Goal: Task Accomplishment & Management: Complete application form

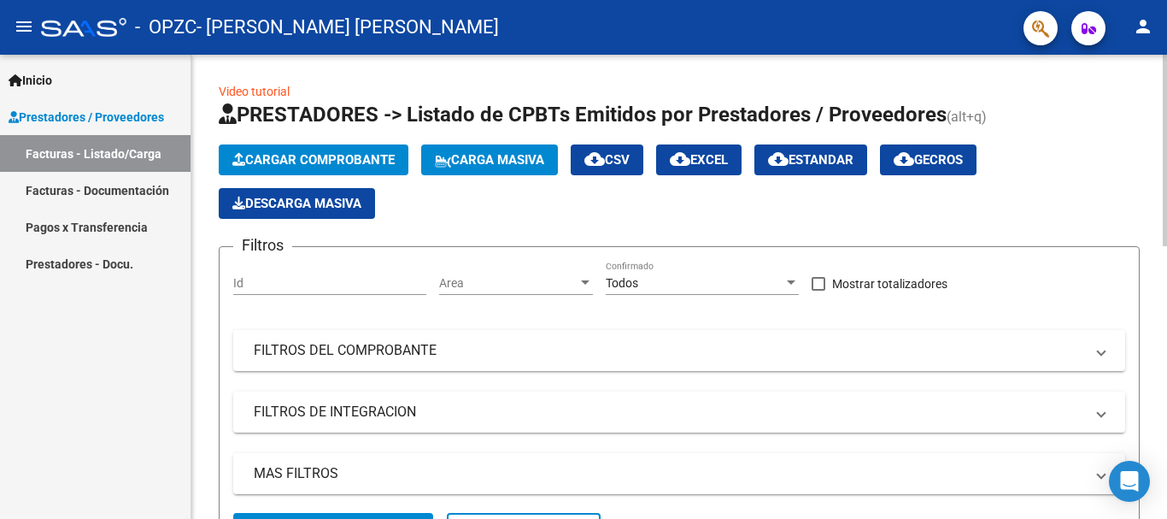
click at [1166, 120] on div at bounding box center [1165, 150] width 4 height 191
click at [326, 154] on span "Cargar Comprobante" at bounding box center [313, 159] width 162 height 15
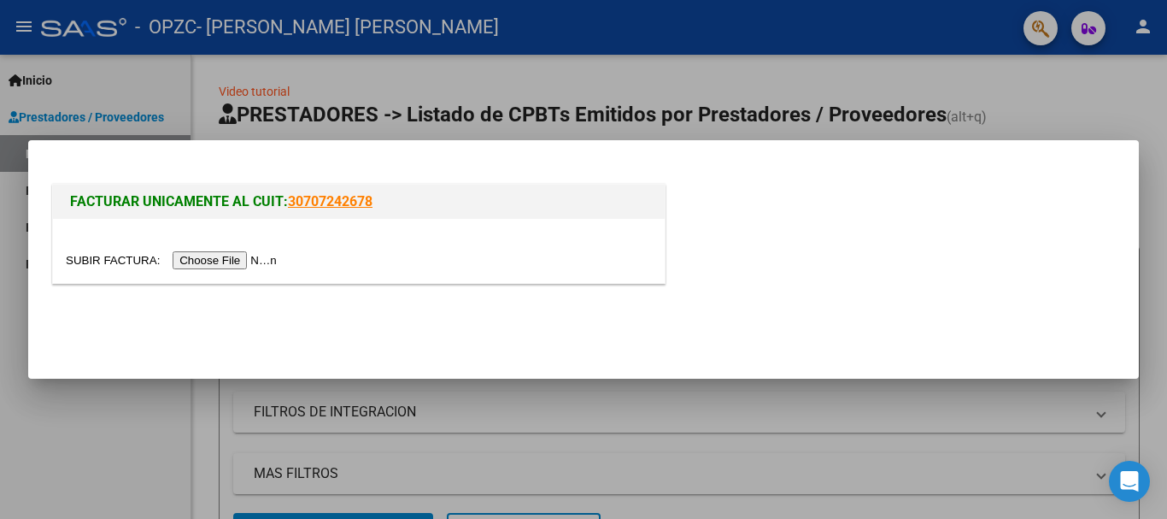
click at [245, 257] on input "file" at bounding box center [174, 260] width 216 height 18
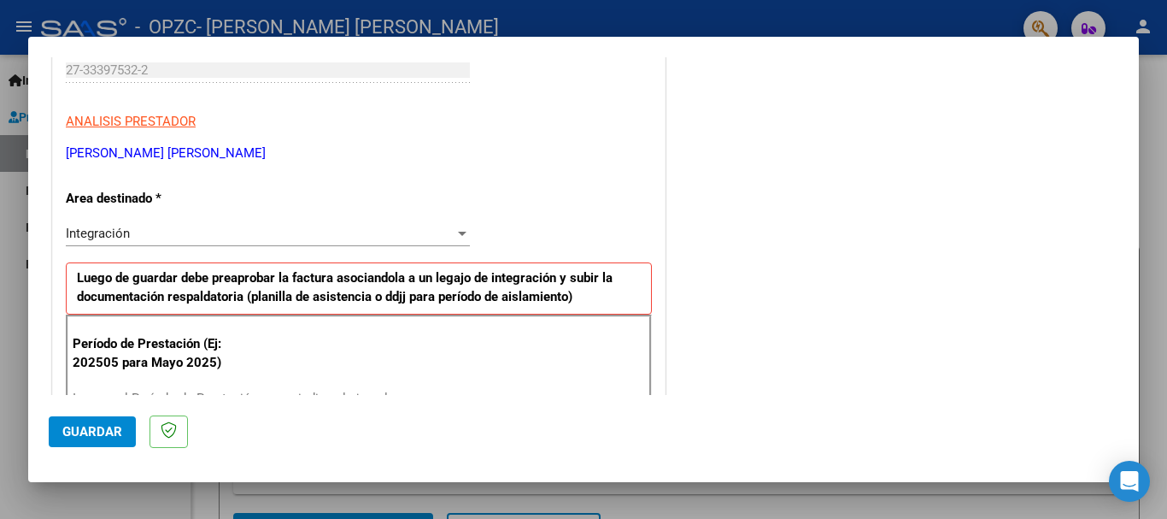
scroll to position [354, 0]
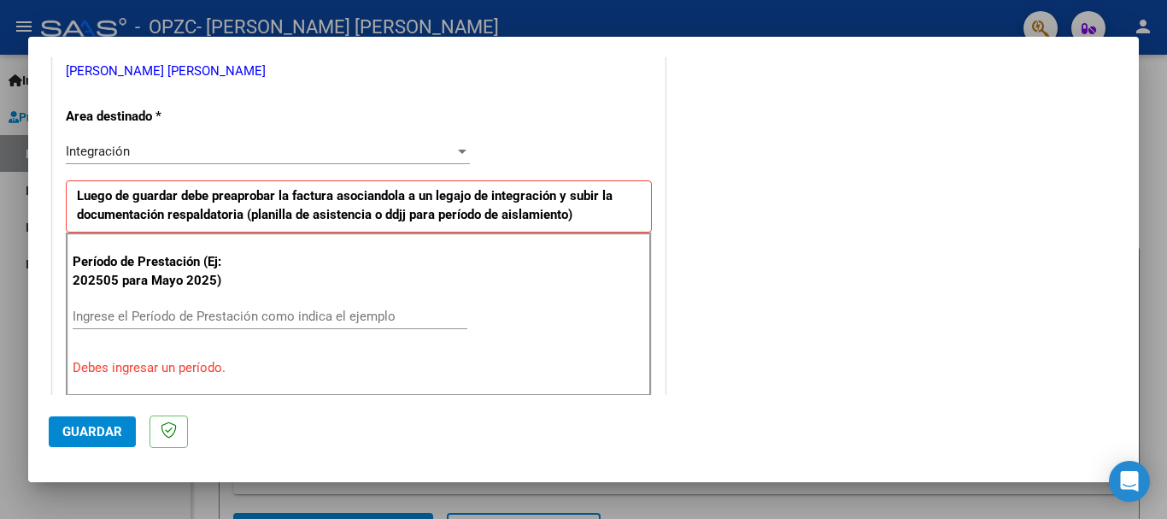
click at [119, 312] on input "Ingrese el Período de Prestación como indica el ejemplo" at bounding box center [270, 315] width 395 height 15
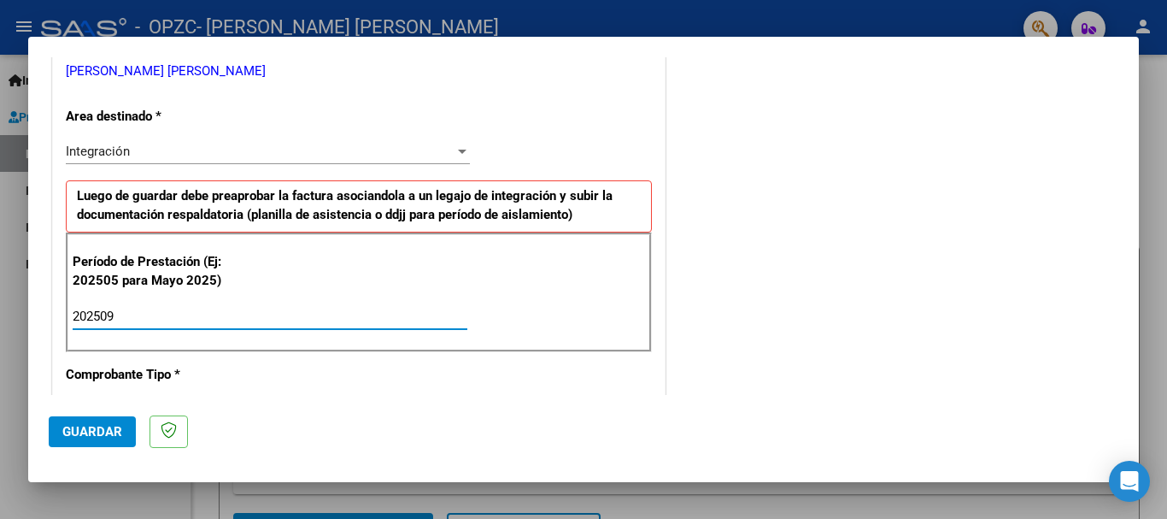
type input "202509"
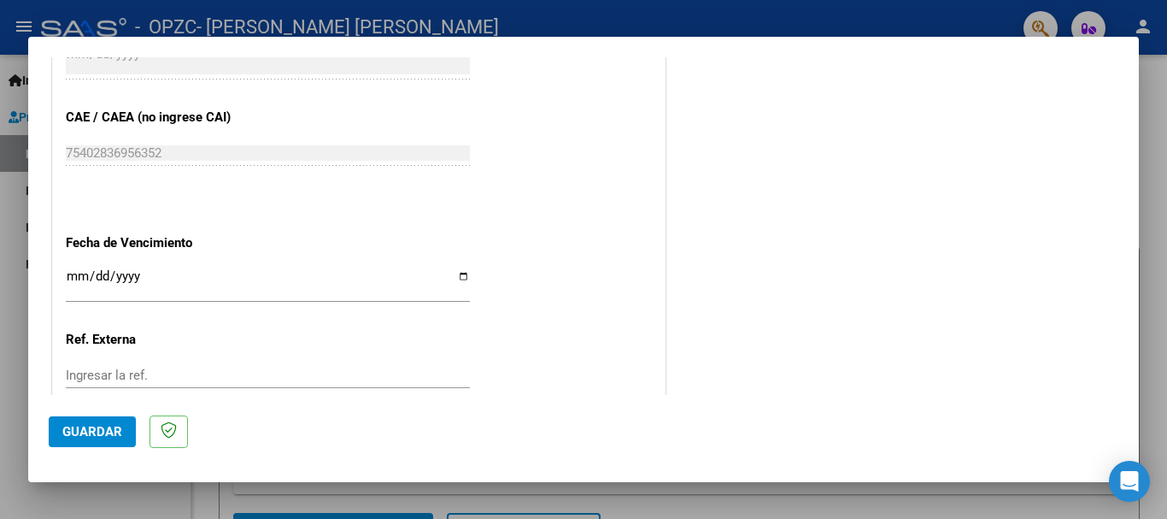
scroll to position [1058, 0]
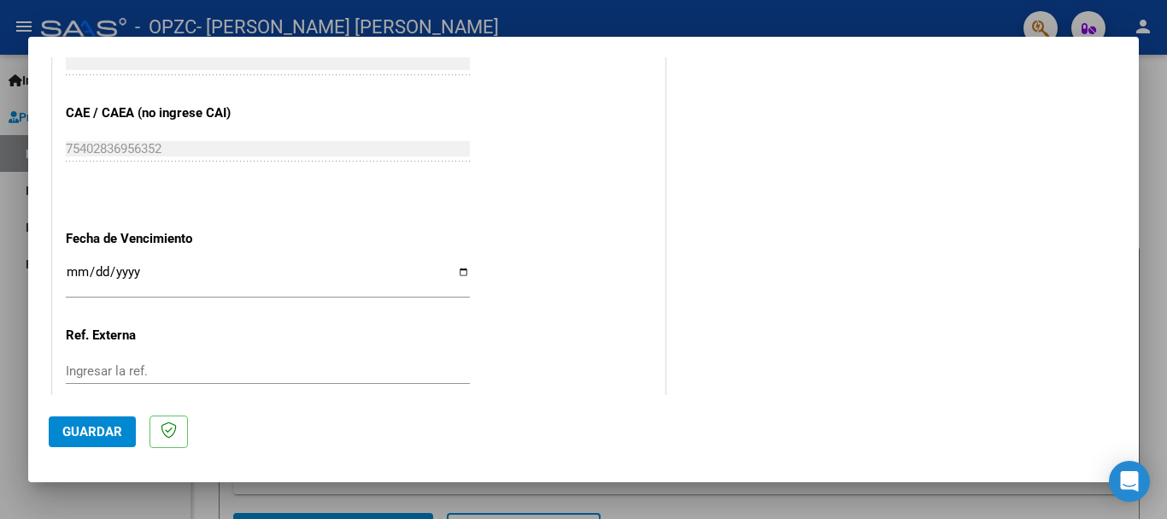
click at [456, 270] on input "Ingresar la fecha" at bounding box center [268, 278] width 404 height 27
type input "[DATE]"
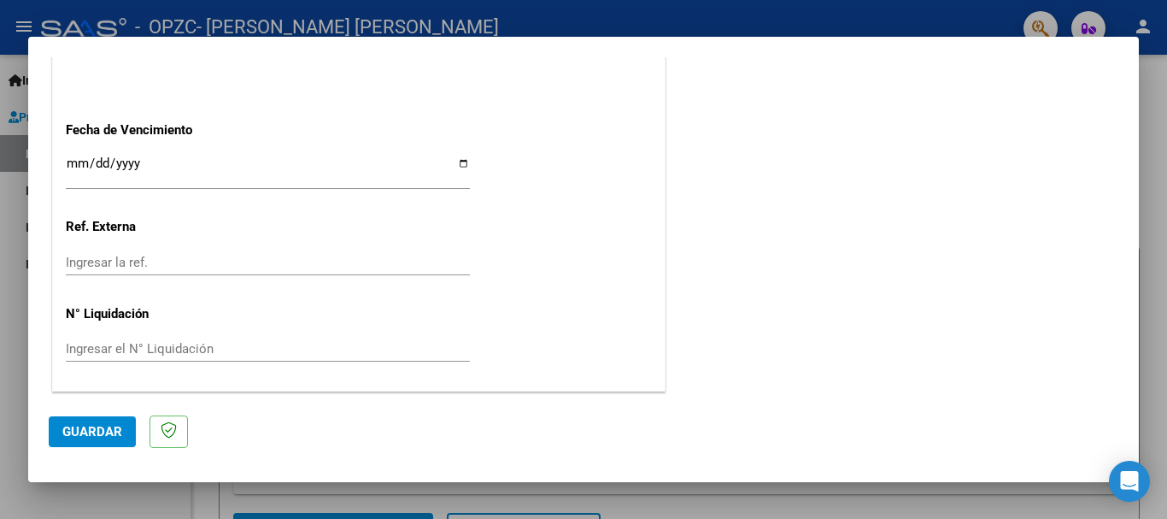
click at [91, 440] on button "Guardar" at bounding box center [92, 431] width 87 height 31
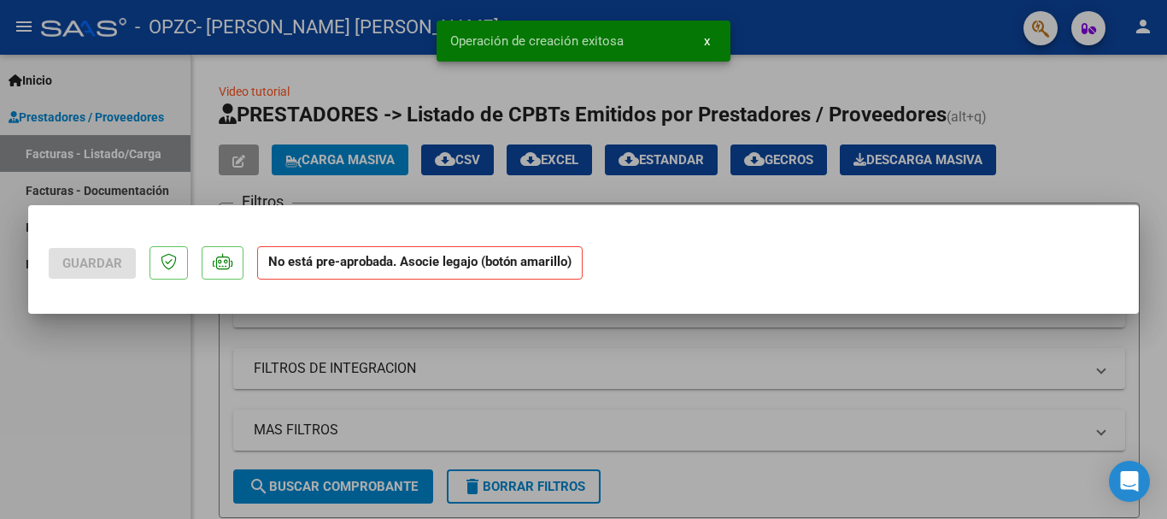
scroll to position [0, 0]
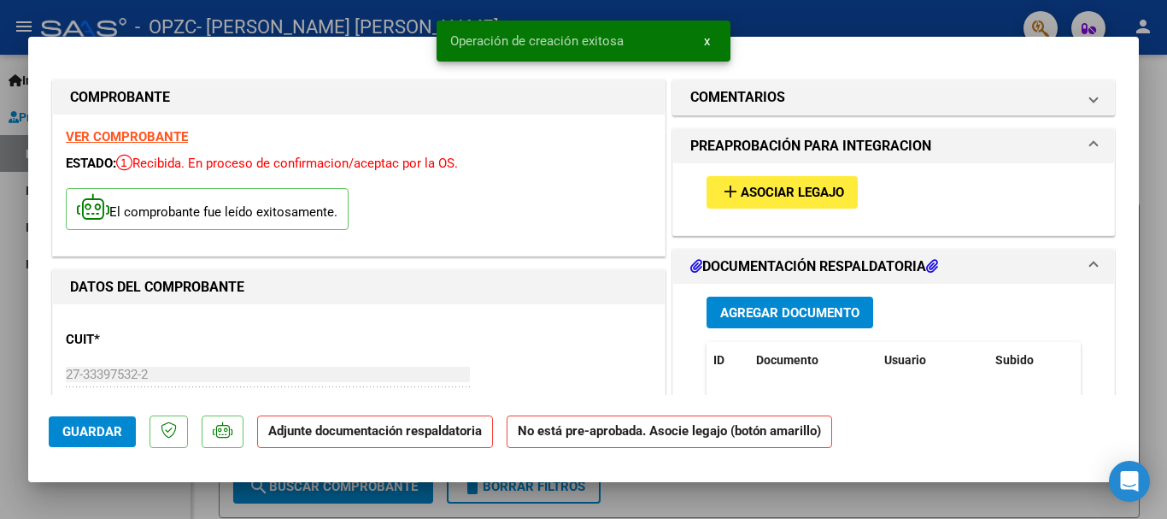
click at [771, 191] on span "Asociar Legajo" at bounding box center [792, 192] width 103 height 15
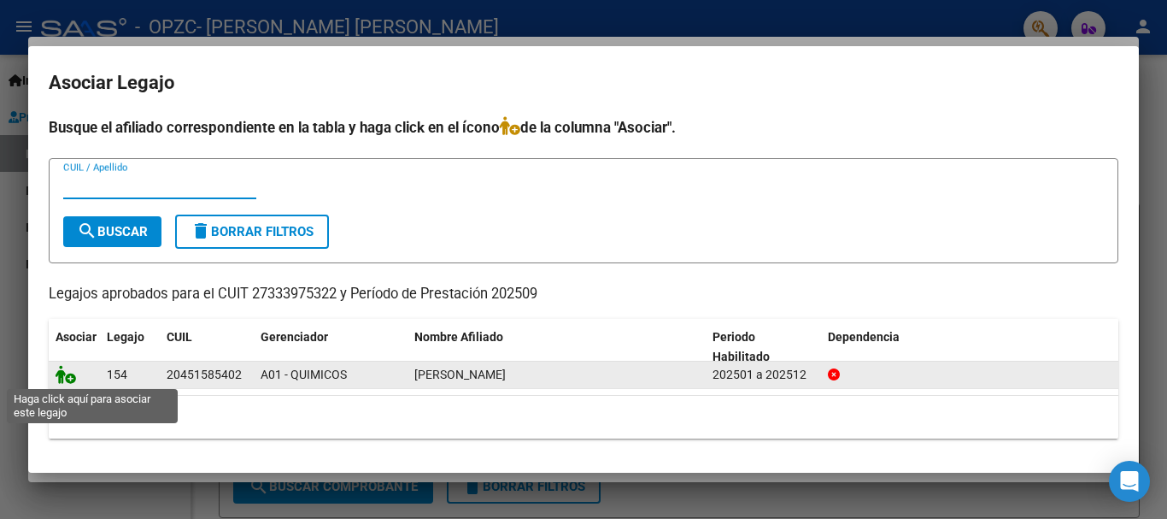
click at [67, 373] on icon at bounding box center [66, 374] width 21 height 19
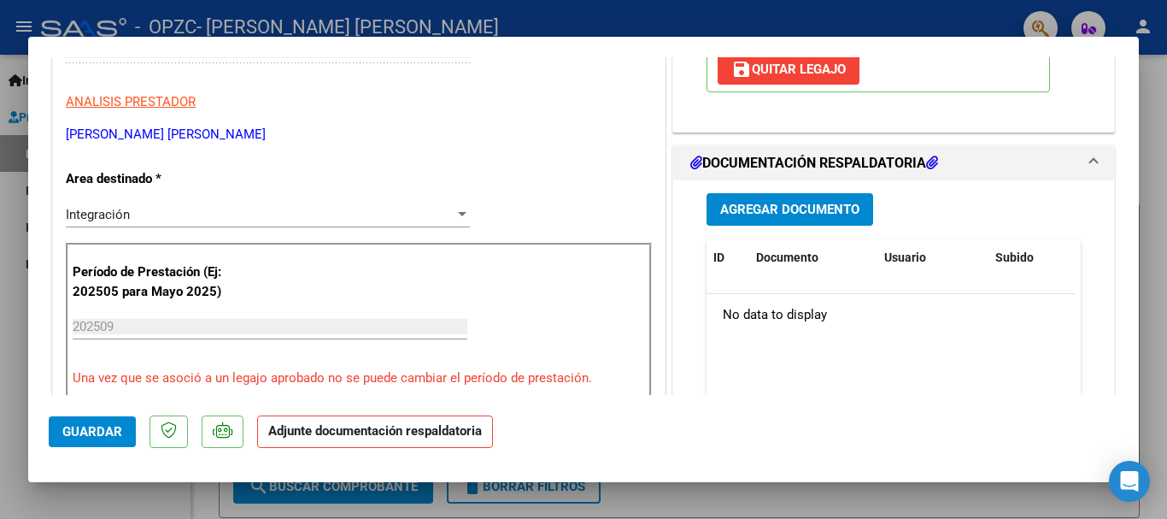
scroll to position [285, 0]
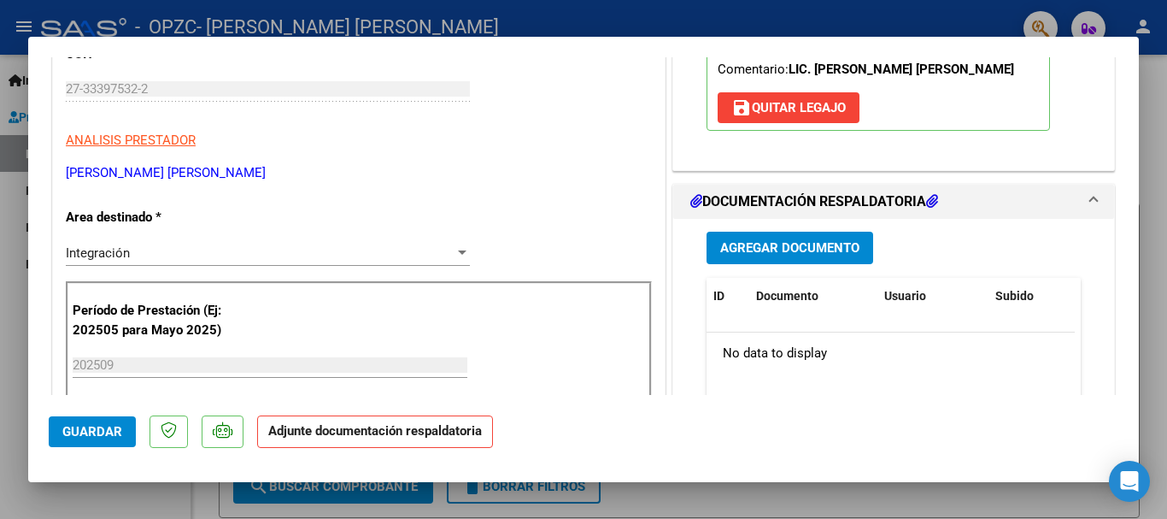
click at [757, 251] on span "Agregar Documento" at bounding box center [789, 248] width 139 height 15
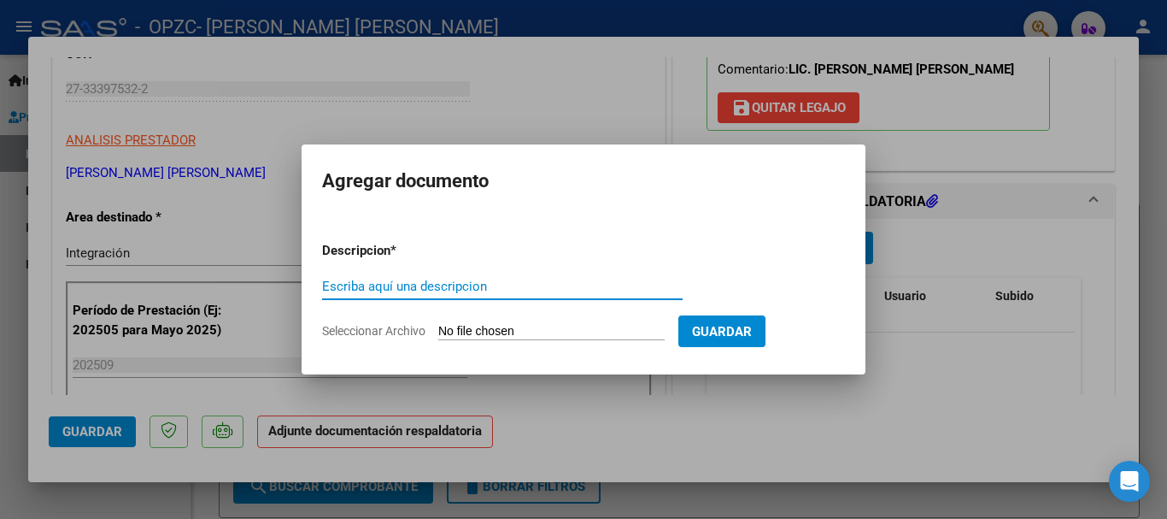
click at [520, 331] on input "Seleccionar Archivo" at bounding box center [551, 332] width 226 height 16
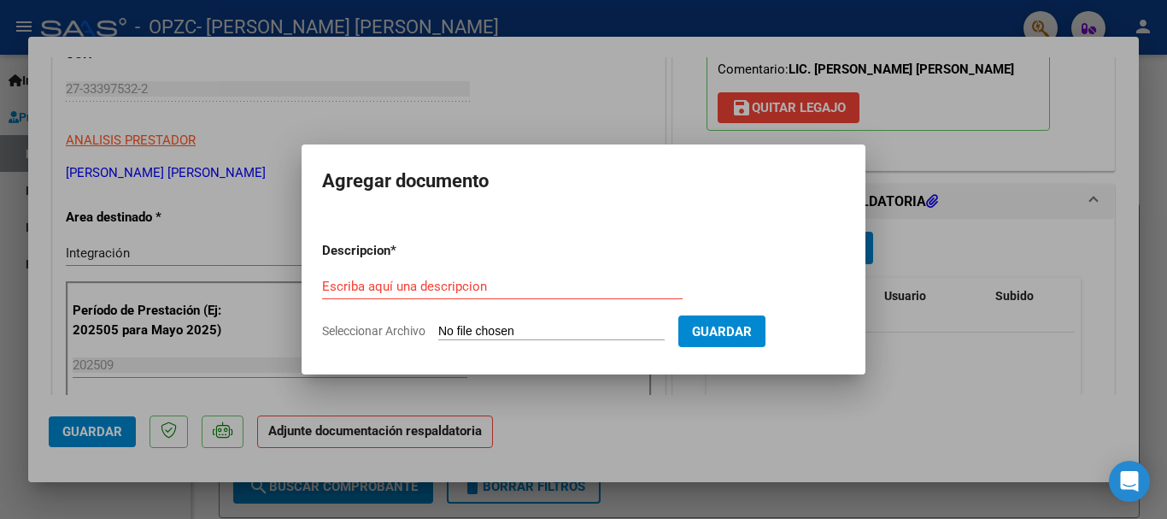
type input "C:\fakepath\Planilla de Presentismo [PERSON_NAME], [PERSON_NAME]. 09 2025..jpg"
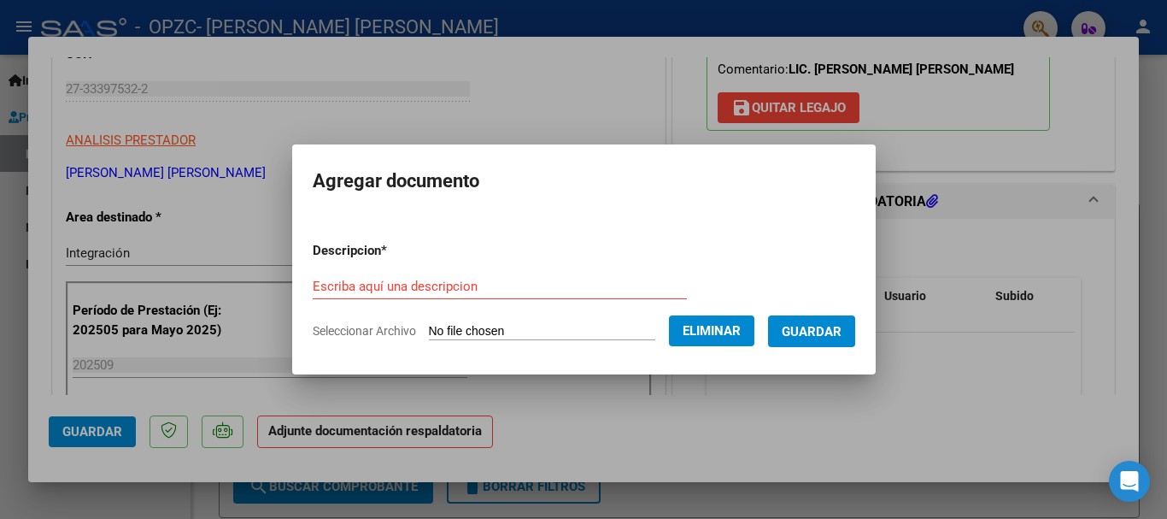
click at [502, 284] on input "Escriba aquí una descripcion" at bounding box center [500, 286] width 374 height 15
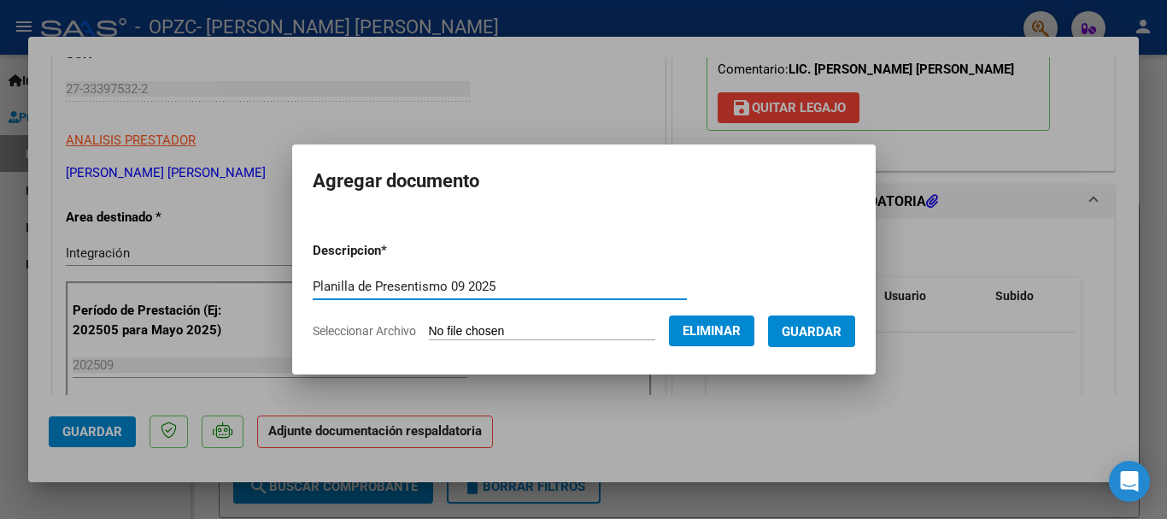
type input "Planilla de Presentismo 09 2025"
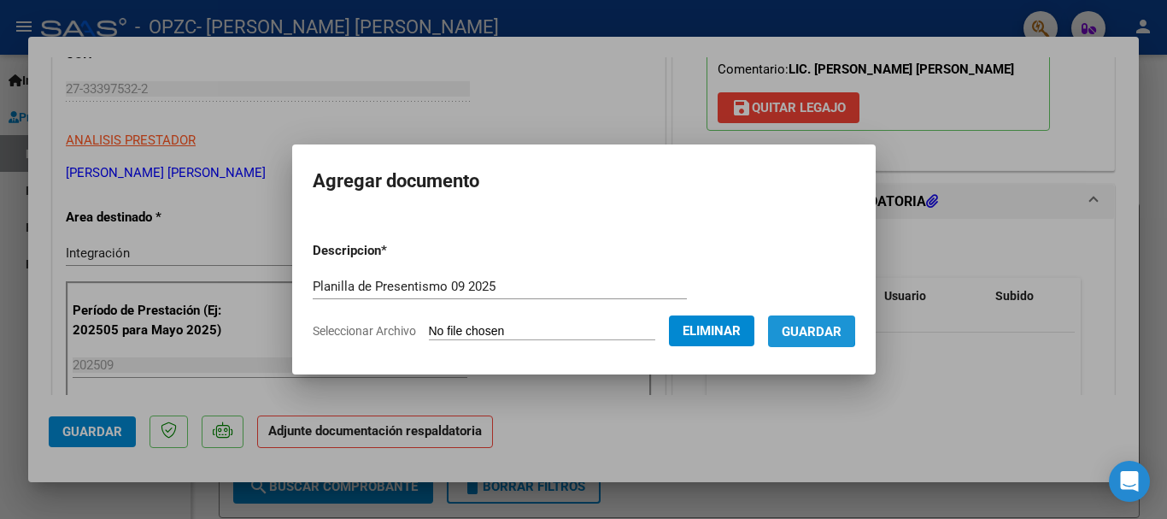
click at [804, 328] on span "Guardar" at bounding box center [812, 331] width 60 height 15
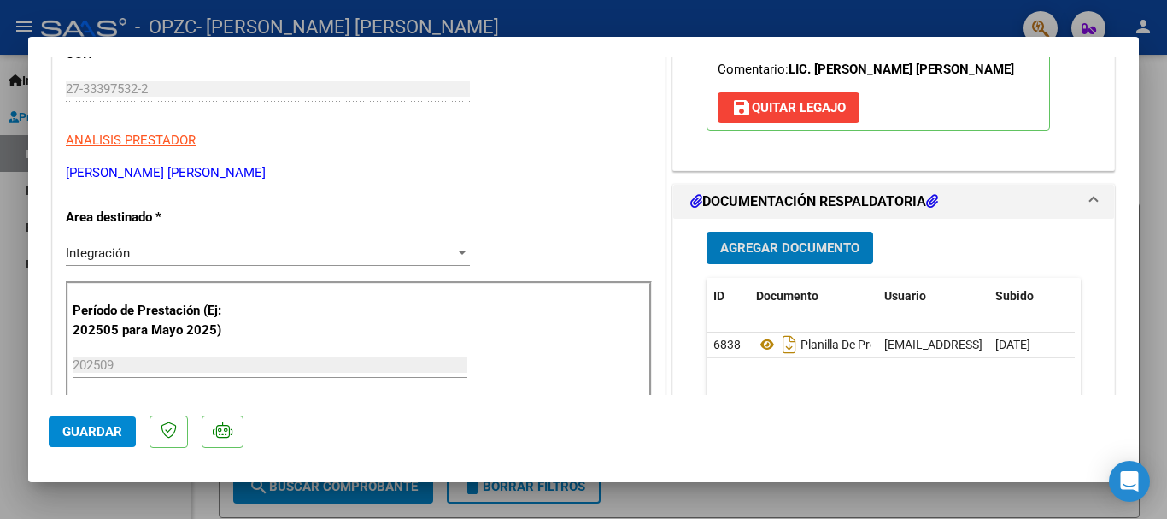
click at [835, 249] on span "Agregar Documento" at bounding box center [789, 248] width 139 height 15
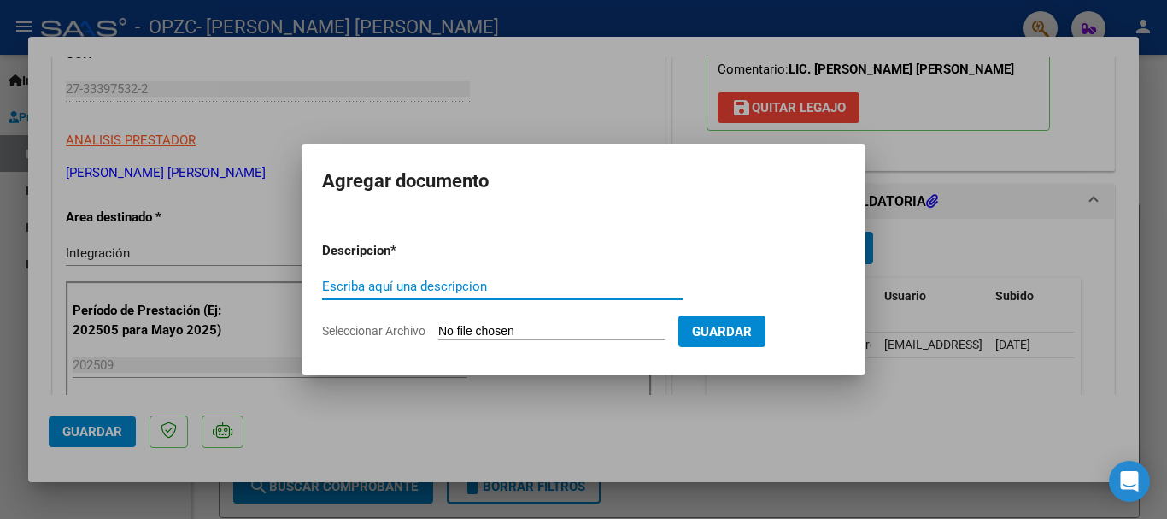
click at [575, 328] on input "Seleccionar Archivo" at bounding box center [551, 332] width 226 height 16
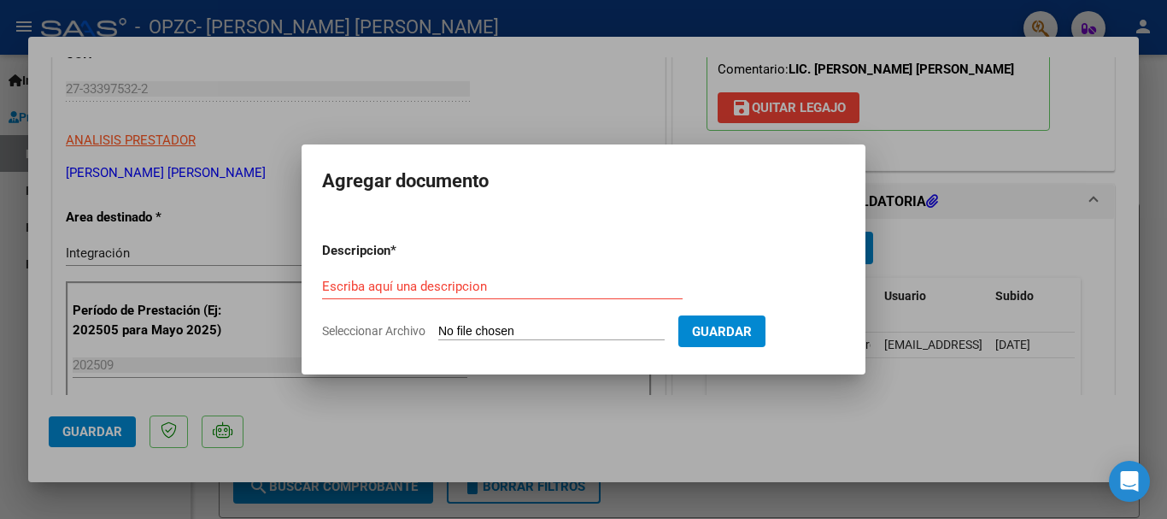
type input "C:\fakepath\Constatación de Comprobantes _ AFIP 09 2025.pdf"
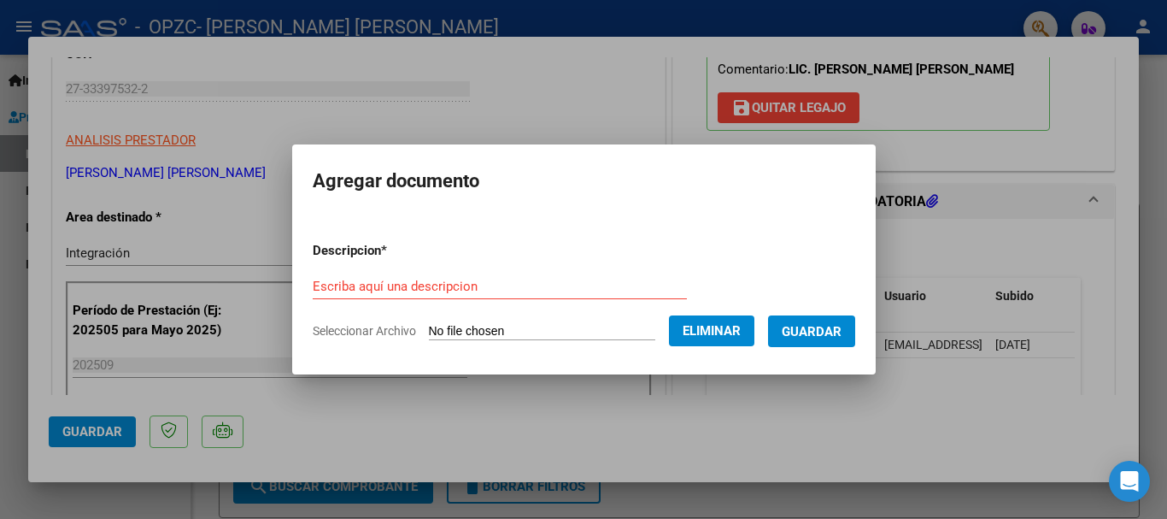
click at [506, 282] on input "Escriba aquí una descripcion" at bounding box center [500, 286] width 374 height 15
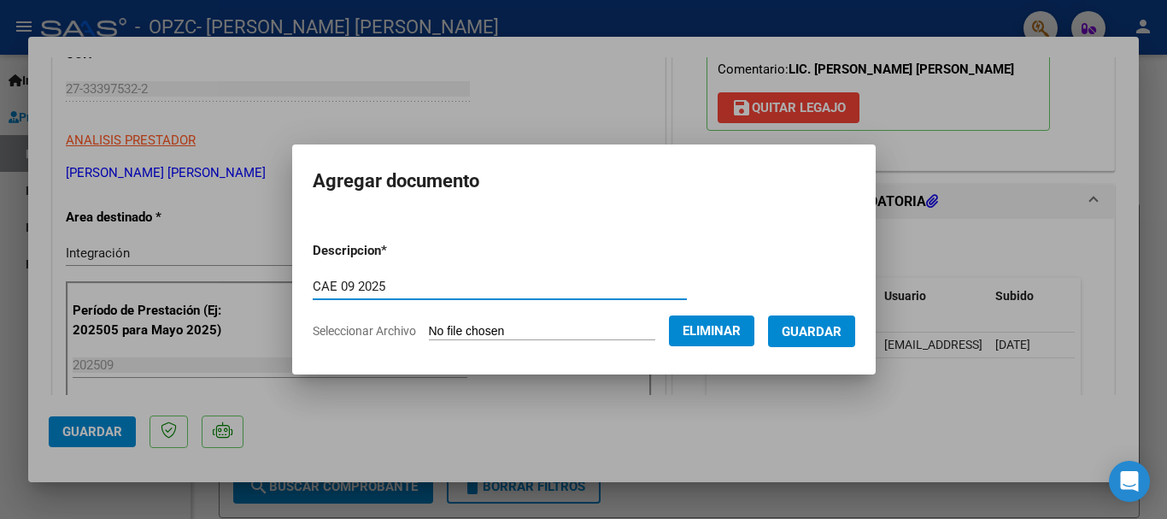
type input "CAE 09 2025"
click at [818, 338] on span "Guardar" at bounding box center [812, 331] width 60 height 15
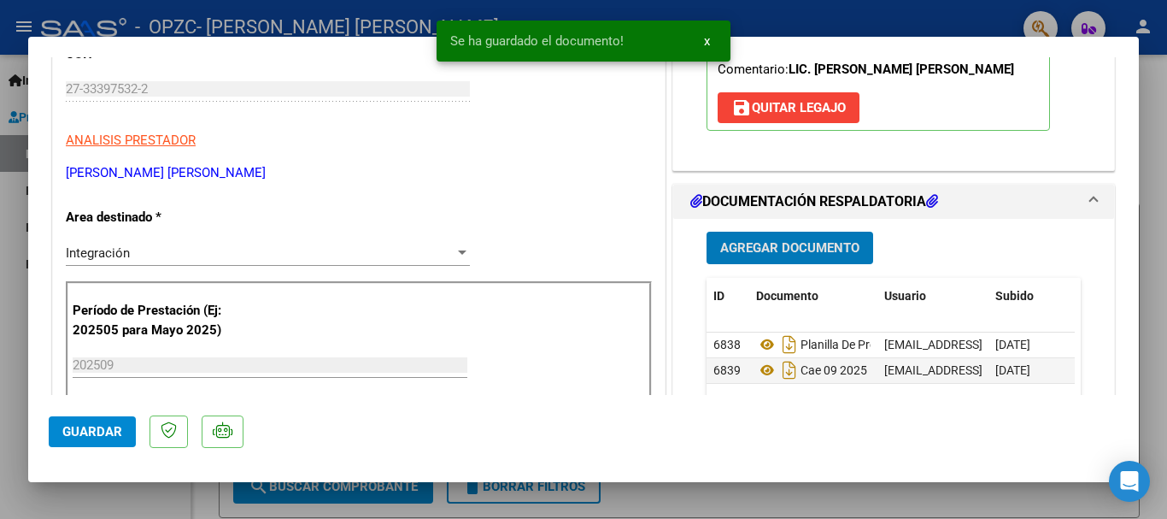
click at [818, 244] on span "Agregar Documento" at bounding box center [789, 248] width 139 height 15
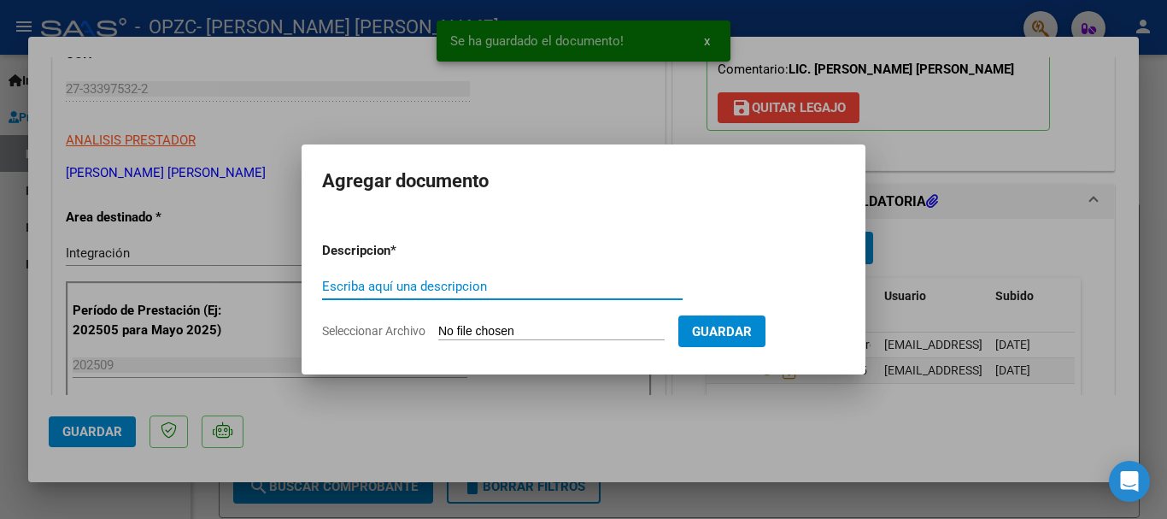
click at [578, 327] on input "Seleccionar Archivo" at bounding box center [551, 332] width 226 height 16
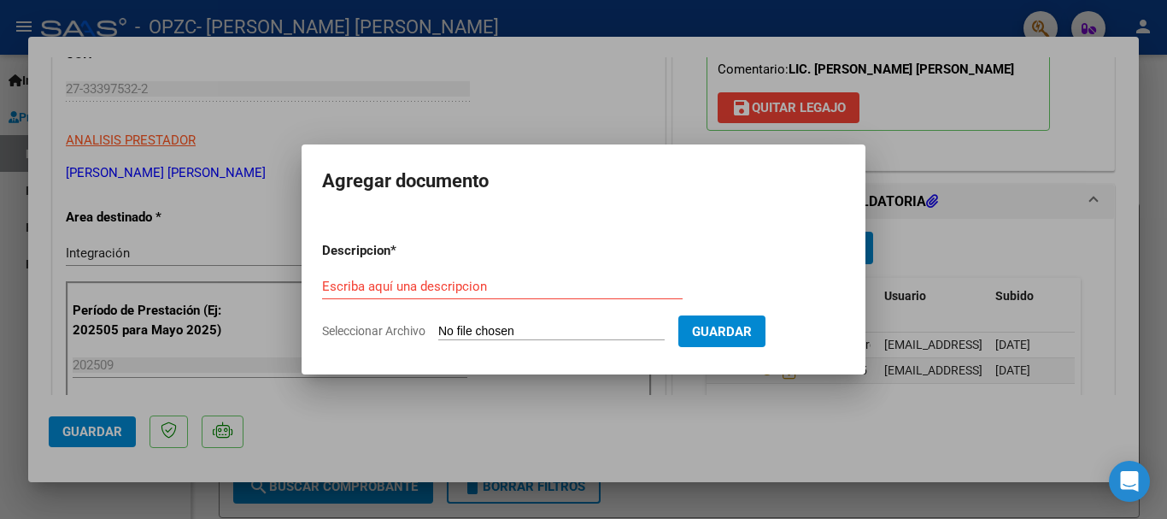
type input "C:\fakepath\AFIP - Administración Federal de Ingresos Públicos 09 2025.pdf"
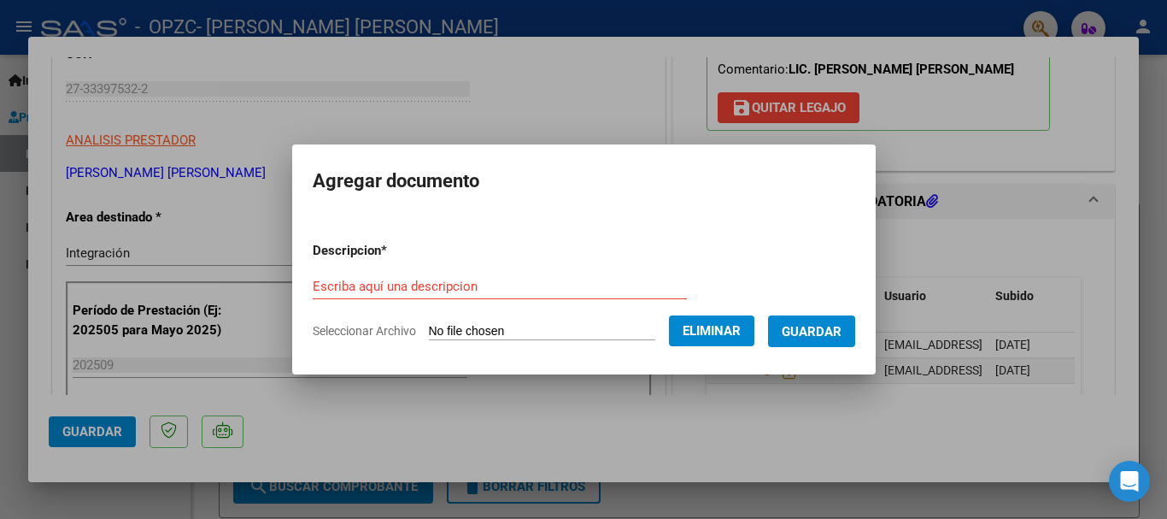
click at [513, 284] on input "Escriba aquí una descripcion" at bounding box center [500, 286] width 374 height 15
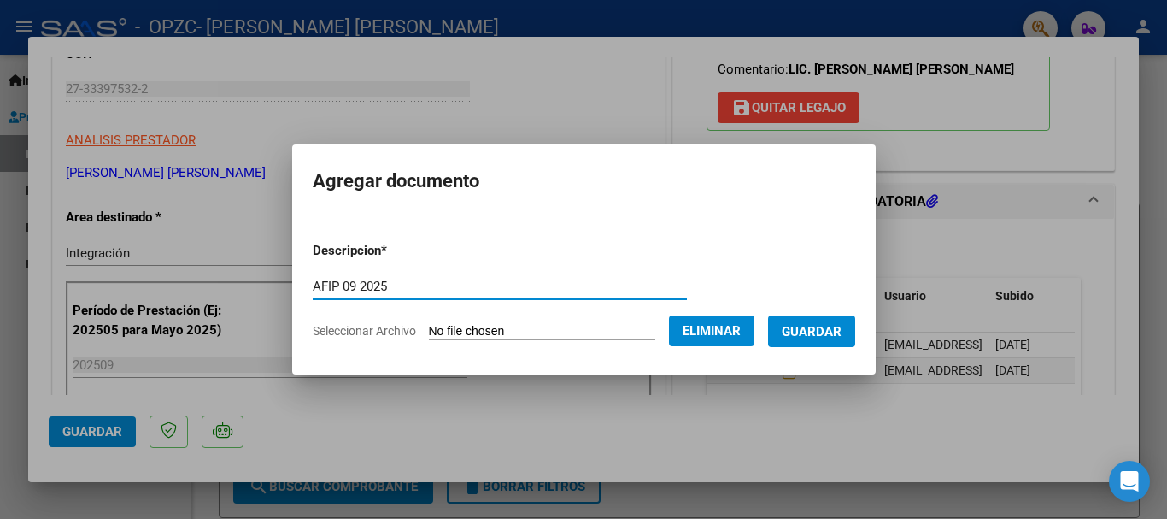
type input "AFIP 09 2025"
click at [823, 323] on span "Guardar" at bounding box center [812, 330] width 60 height 15
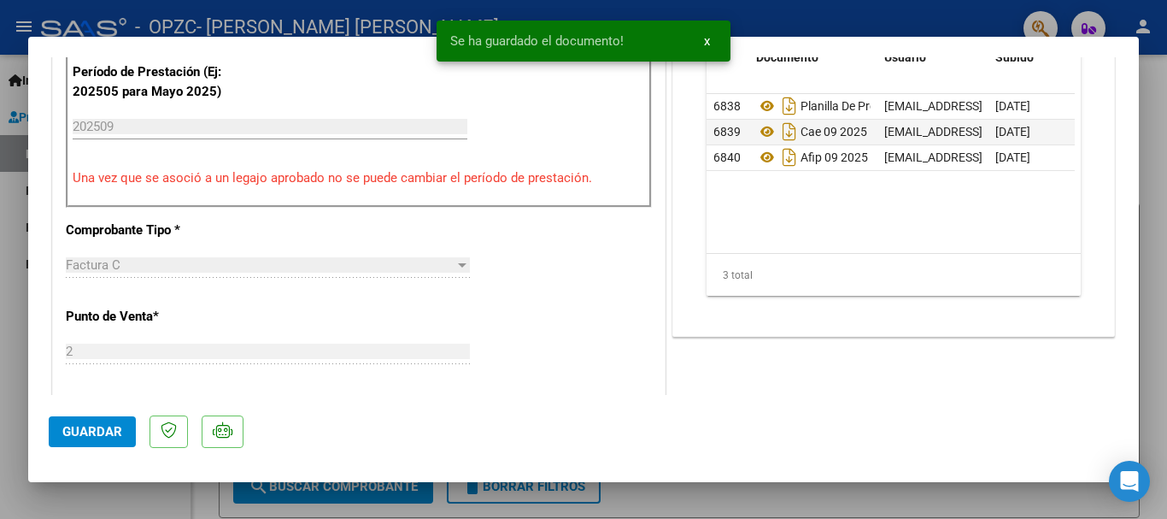
scroll to position [933, 0]
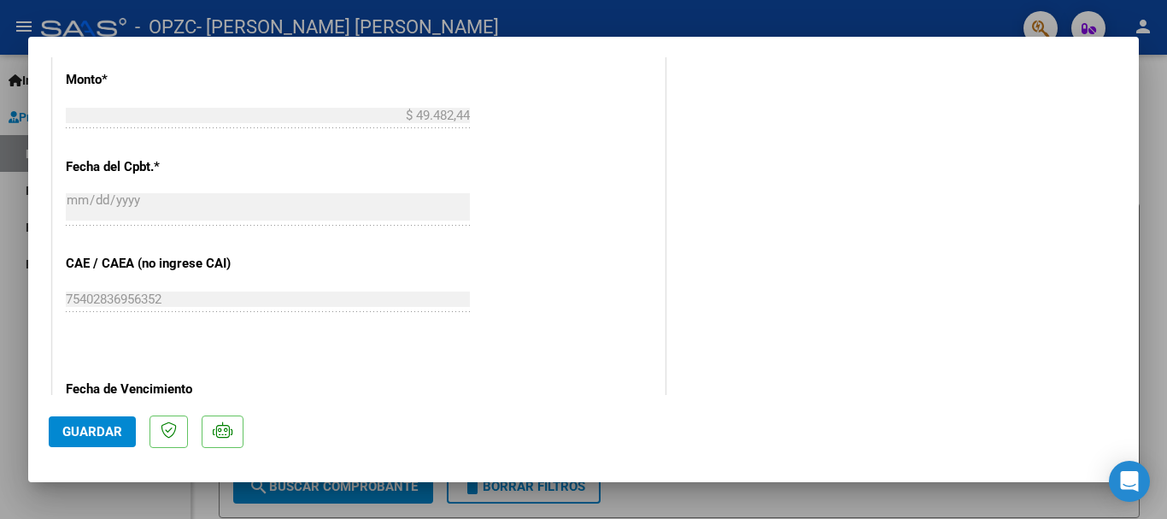
click at [82, 431] on span "Guardar" at bounding box center [92, 431] width 60 height 15
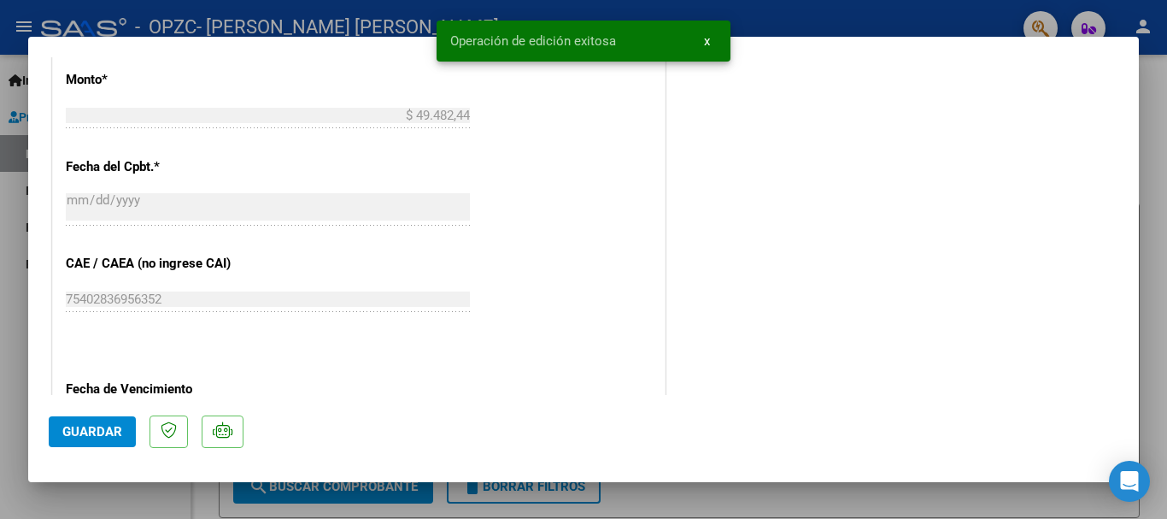
click at [1153, 161] on div at bounding box center [583, 259] width 1167 height 519
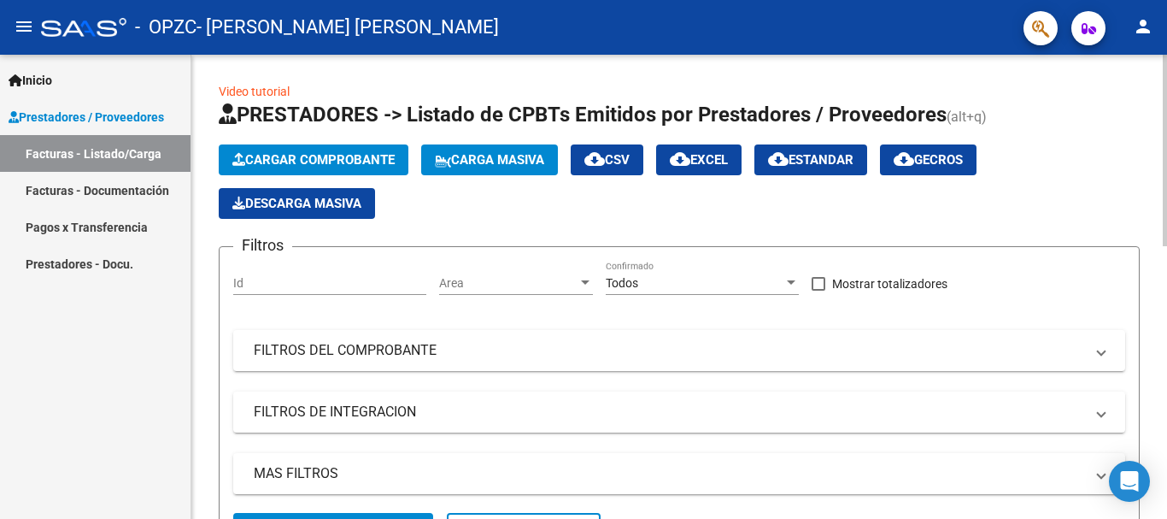
click at [1166, 176] on div at bounding box center [1165, 150] width 4 height 191
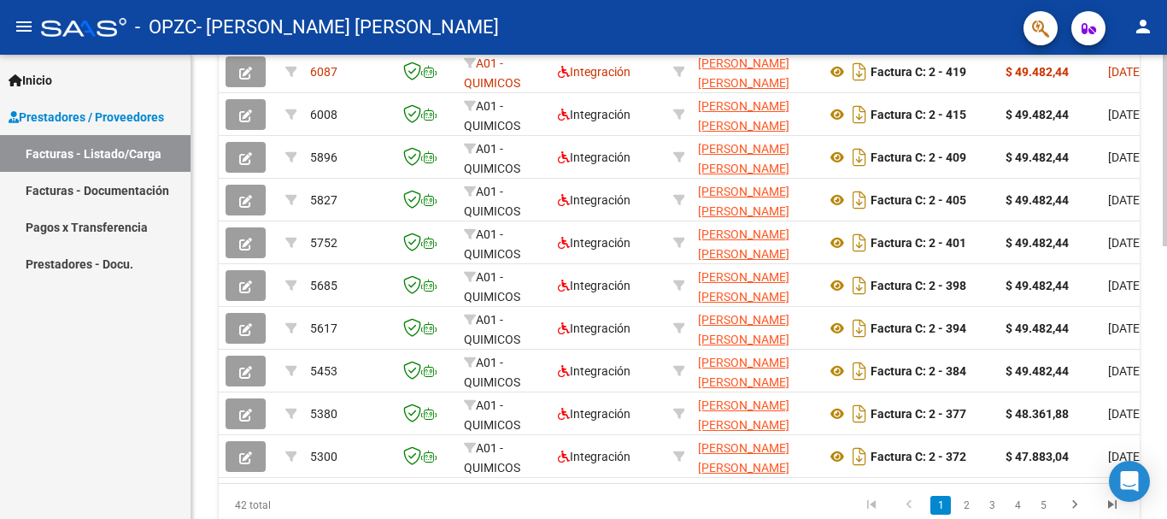
scroll to position [663, 0]
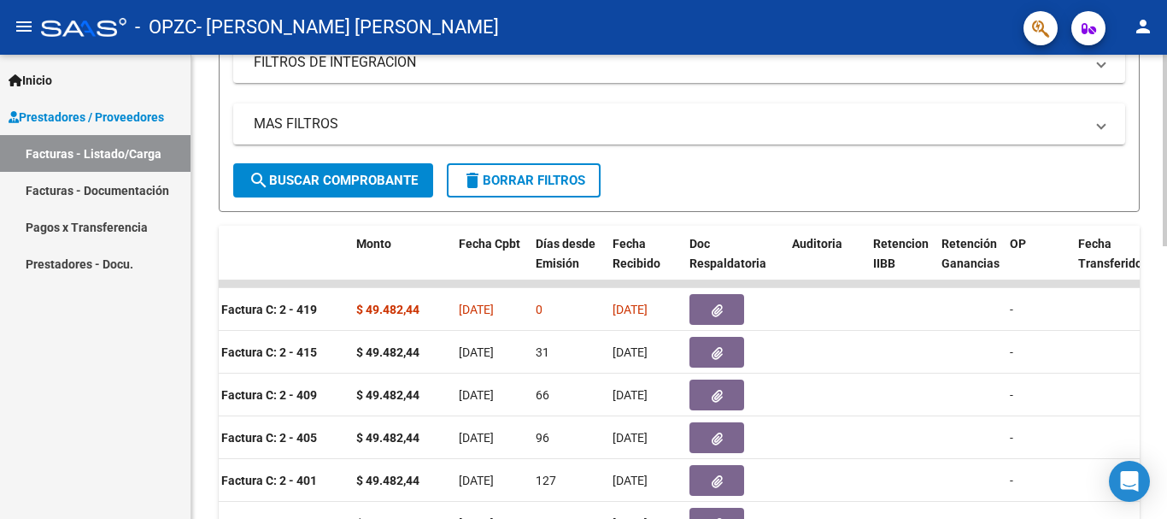
scroll to position [348, 0]
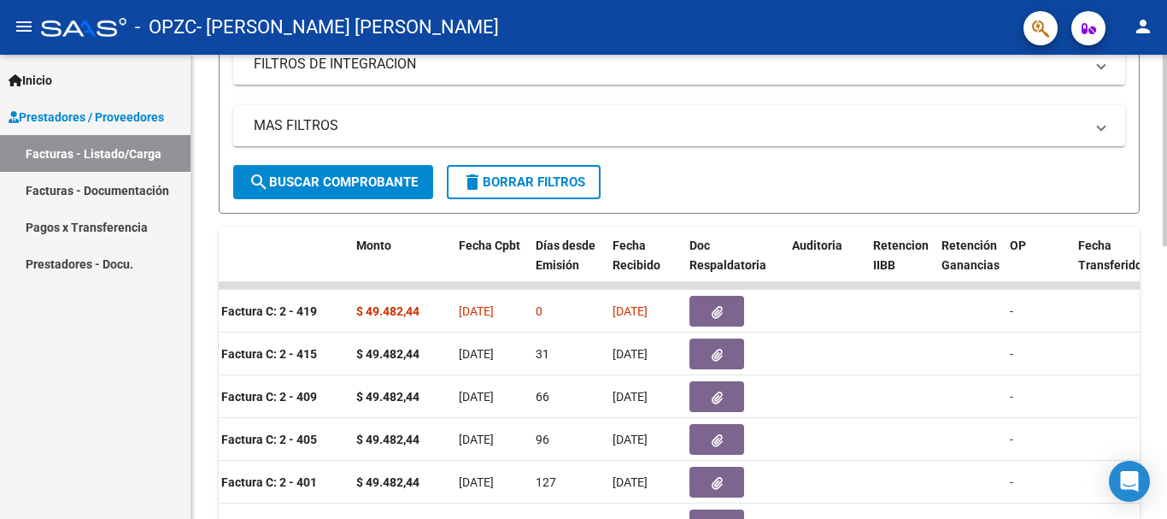
click at [1166, 269] on div at bounding box center [1165, 296] width 4 height 191
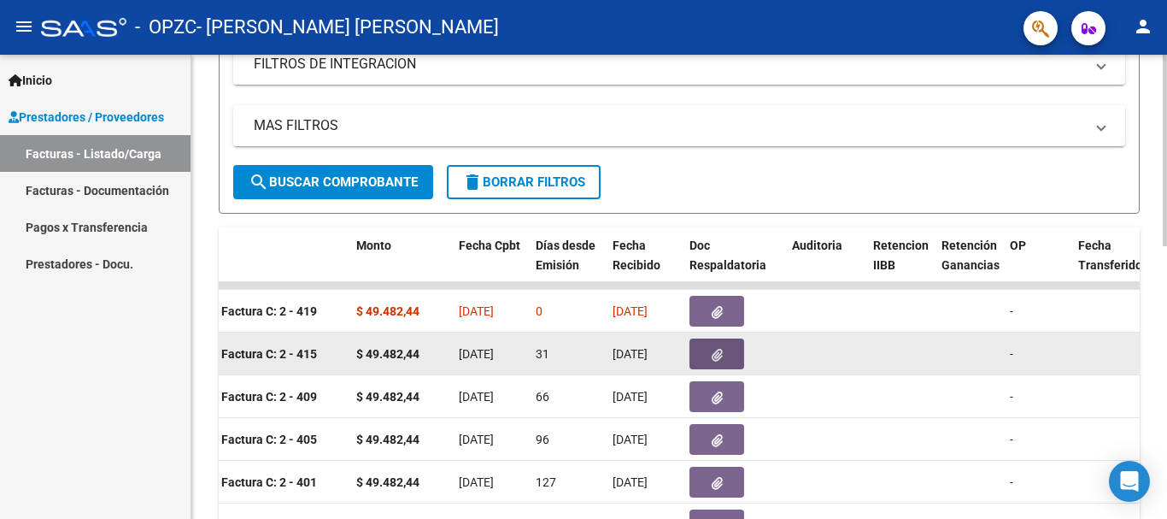
click at [719, 363] on button "button" at bounding box center [716, 353] width 55 height 31
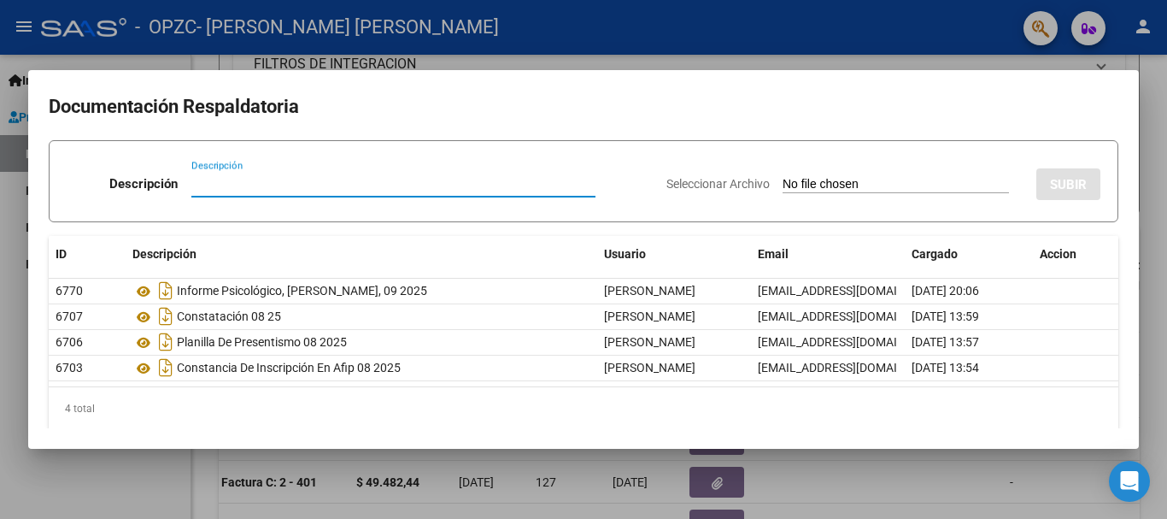
click at [1154, 155] on div at bounding box center [583, 259] width 1167 height 519
